Goal: Find specific page/section: Find specific page/section

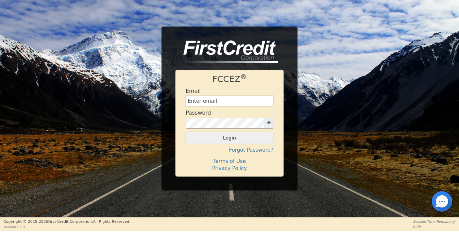
type input "[EMAIL_ADDRESS][DOMAIN_NAME]"
click at [229, 138] on button "Login" at bounding box center [230, 138] width 88 height 12
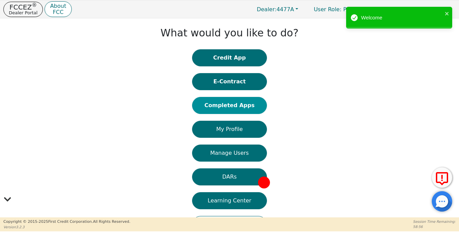
click at [245, 103] on button "Completed Apps" at bounding box center [229, 105] width 75 height 17
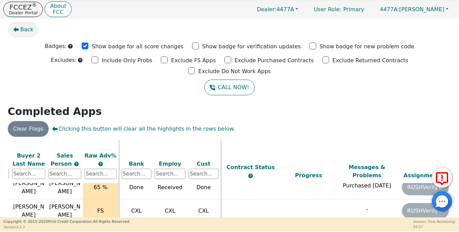
click at [28, 30] on span "Back" at bounding box center [26, 29] width 13 height 8
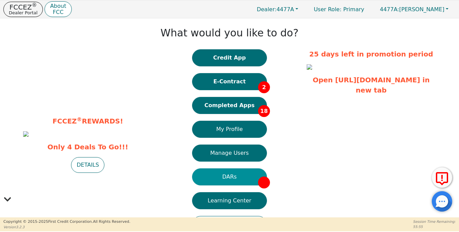
click at [235, 175] on button "DARs" at bounding box center [229, 176] width 75 height 17
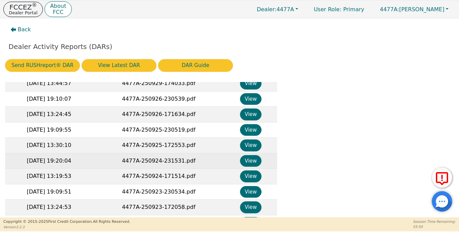
scroll to position [199, 0]
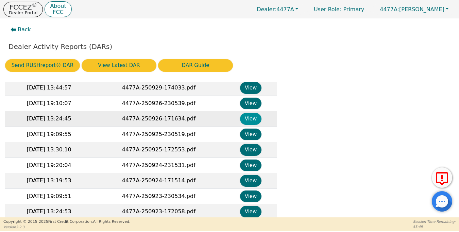
click at [247, 116] on button "View" at bounding box center [250, 119] width 21 height 12
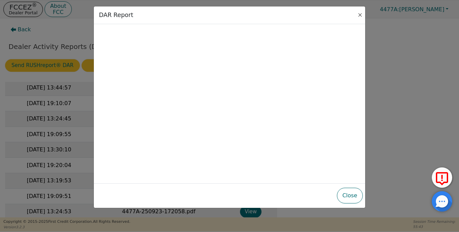
click at [359, 16] on button "Close" at bounding box center [359, 15] width 7 height 7
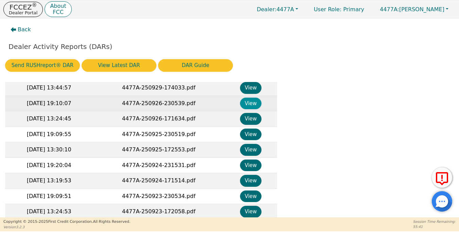
click at [245, 100] on button "View" at bounding box center [250, 104] width 21 height 12
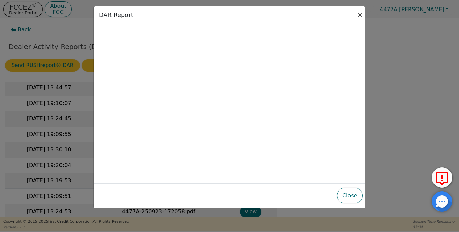
click at [359, 16] on button "Close" at bounding box center [359, 15] width 7 height 7
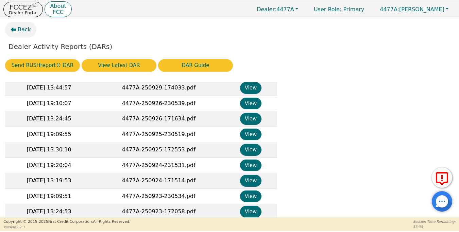
click at [26, 28] on span "Back" at bounding box center [24, 29] width 13 height 8
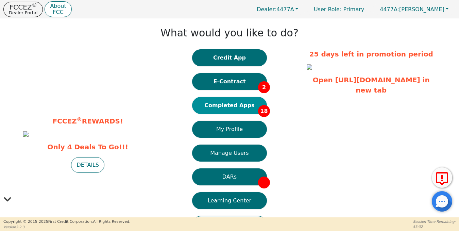
click at [239, 108] on button "Completed Apps 18" at bounding box center [229, 105] width 75 height 17
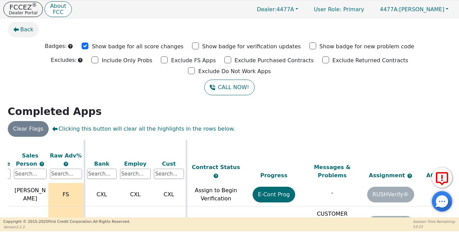
click at [27, 29] on span "Back" at bounding box center [26, 29] width 13 height 8
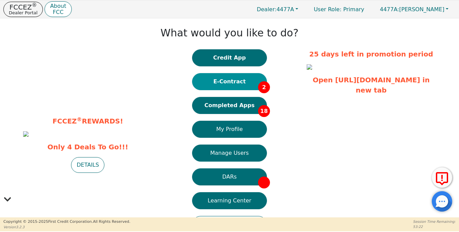
click at [243, 84] on button "E-Contract 2" at bounding box center [229, 81] width 75 height 17
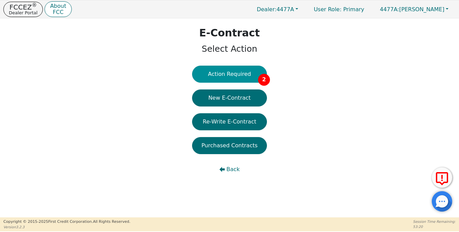
click at [225, 76] on button "Action Required 2" at bounding box center [229, 74] width 75 height 17
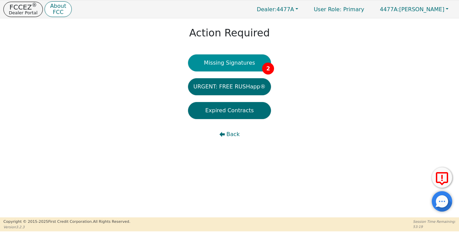
click at [244, 70] on button "Missing Signatures 2" at bounding box center [229, 62] width 83 height 17
